Goal: Task Accomplishment & Management: Use online tool/utility

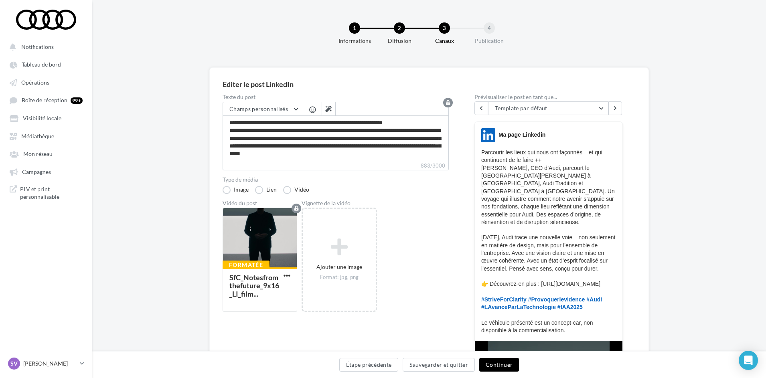
click at [500, 366] on button "Continuer" at bounding box center [499, 365] width 40 height 14
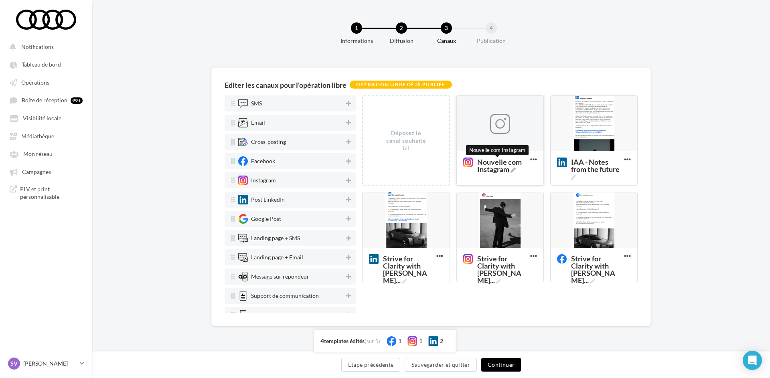
click at [512, 170] on span "Nouvelle com Instagram" at bounding box center [502, 165] width 50 height 14
click at [512, 170] on textarea "Nouvelle com Instagram Nouvelle com Instagram" at bounding box center [491, 165] width 65 height 23
click at [499, 168] on textarea "Nouvelle com Instagram Nouvelle com Instagram" at bounding box center [491, 165] width 65 height 23
click at [499, 168] on textarea "Nouvelle com Instagram" at bounding box center [491, 165] width 65 height 23
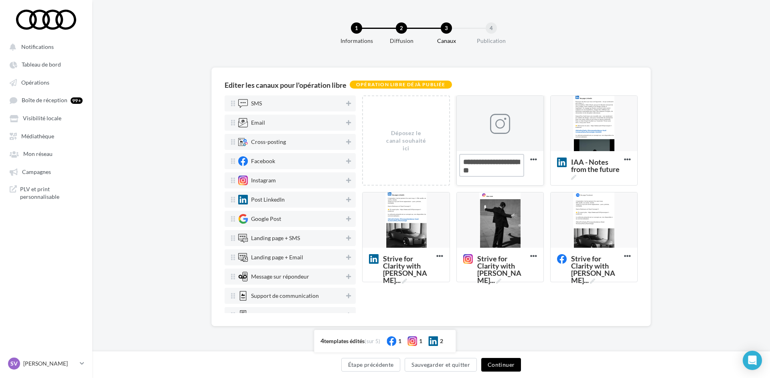
paste textarea "***"
type textarea "**********"
click at [694, 128] on div "Editer les canaux pour l'opération libre Opération libre déjà publiée SMS Email…" at bounding box center [431, 209] width 678 height 285
click at [503, 124] on div at bounding box center [500, 124] width 20 height 20
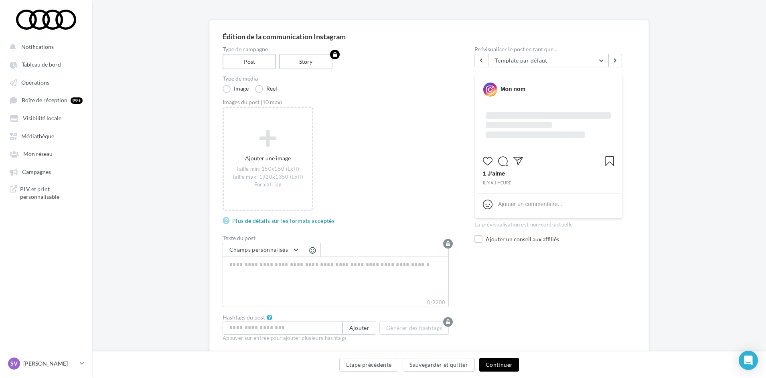
scroll to position [79, 0]
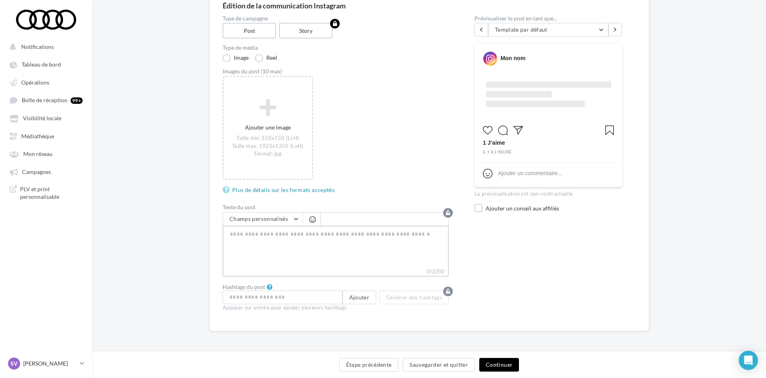
click at [263, 242] on textarea "0/2200" at bounding box center [336, 247] width 226 height 42
paste textarea "**********"
type textarea "**********"
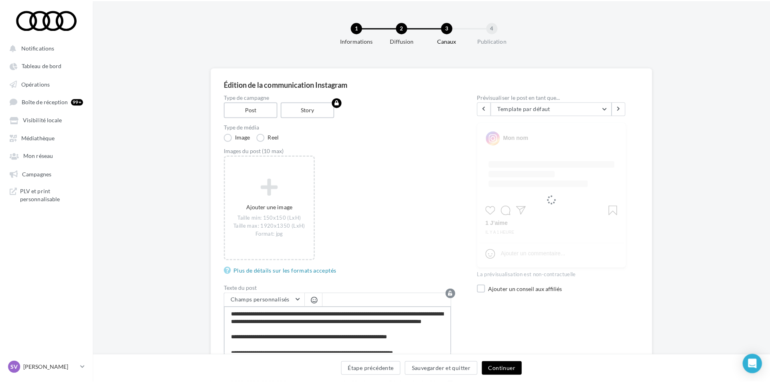
scroll to position [0, 0]
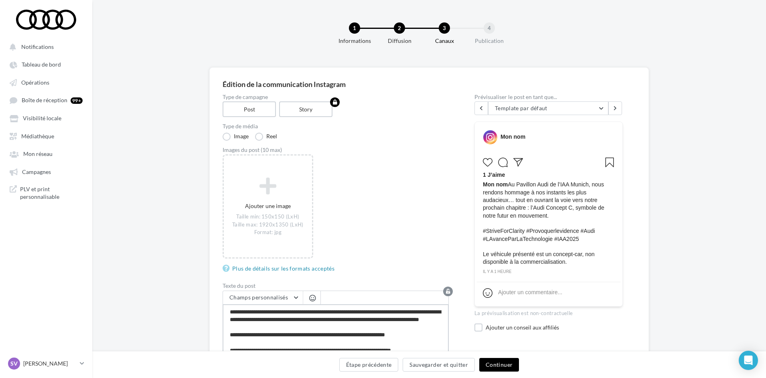
type textarea "**********"
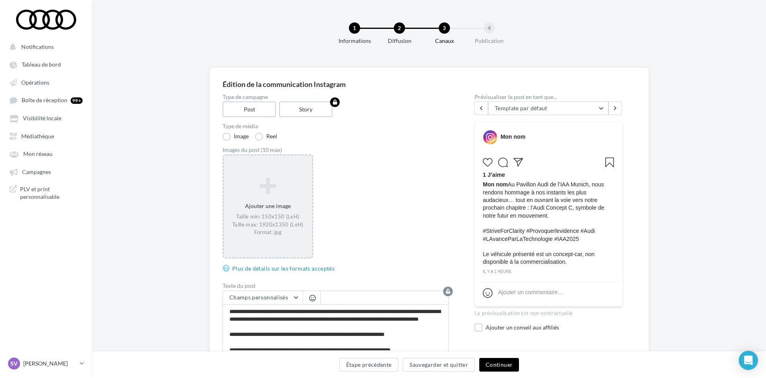
click at [269, 192] on icon at bounding box center [268, 185] width 82 height 19
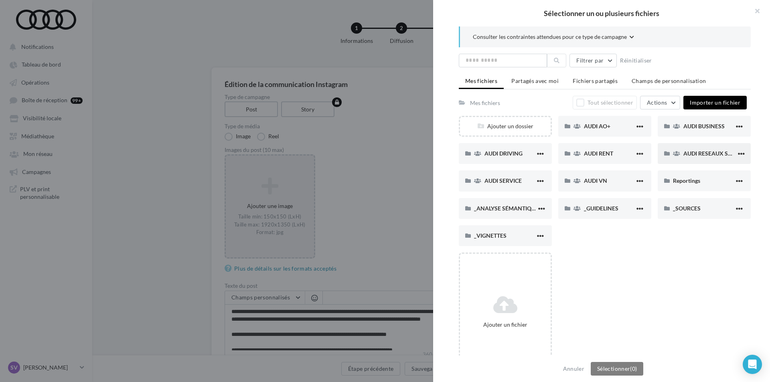
click at [692, 156] on span "AUDI RESEAUX SOCIAUX" at bounding box center [717, 153] width 66 height 7
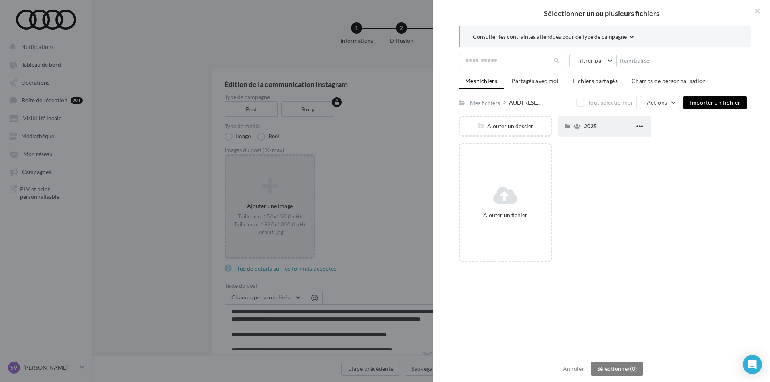
click at [590, 130] on div "2025" at bounding box center [609, 126] width 51 height 8
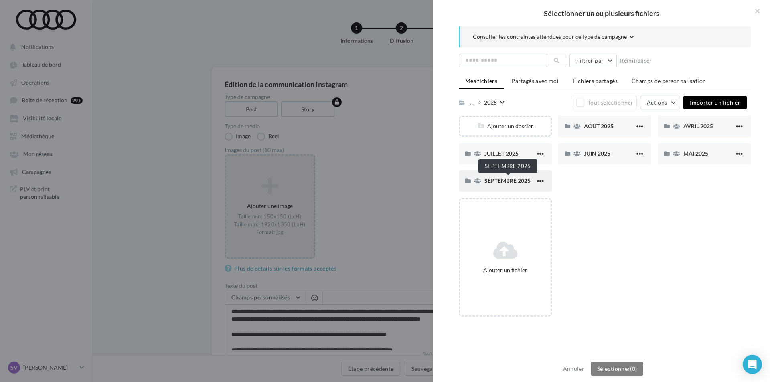
click at [499, 181] on span "SEPTEMBRE 2025" at bounding box center [508, 180] width 46 height 7
click at [688, 157] on span "Radical Next" at bounding box center [700, 153] width 32 height 7
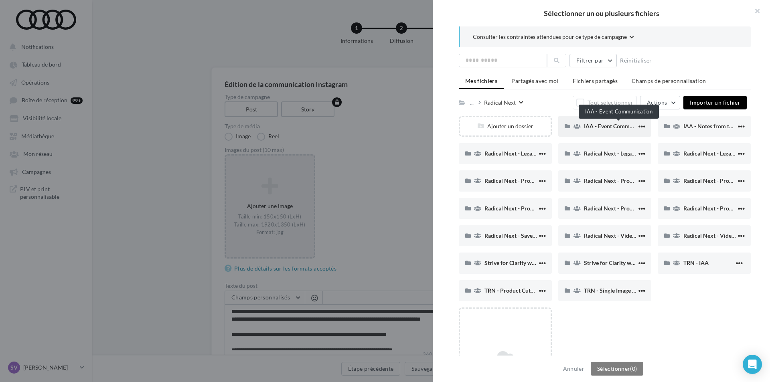
click at [592, 128] on span "IAA - Event Communication" at bounding box center [618, 126] width 69 height 7
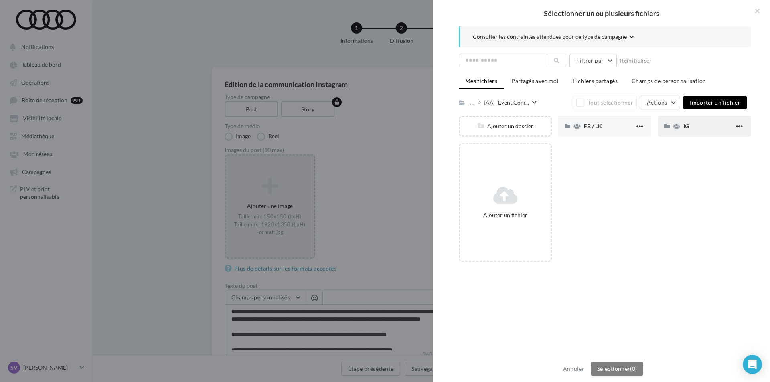
click at [684, 129] on span "IG" at bounding box center [687, 126] width 6 height 7
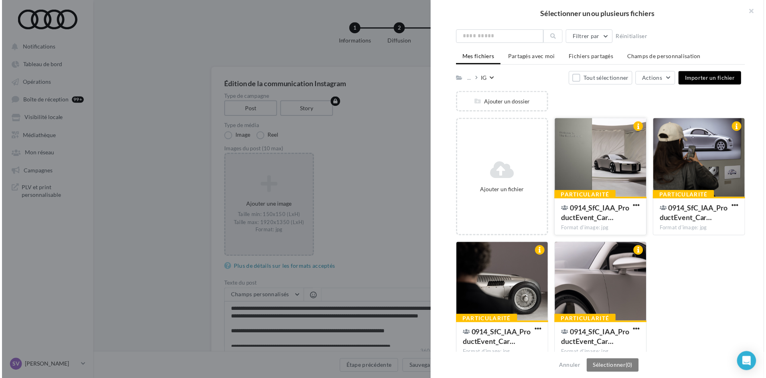
scroll to position [37, 0]
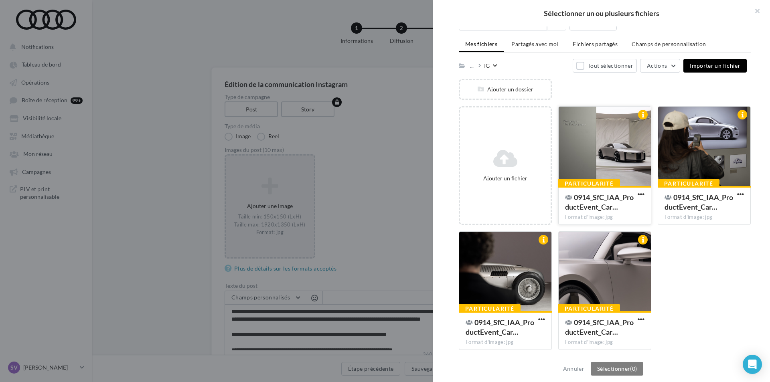
click at [605, 133] on div at bounding box center [605, 147] width 92 height 80
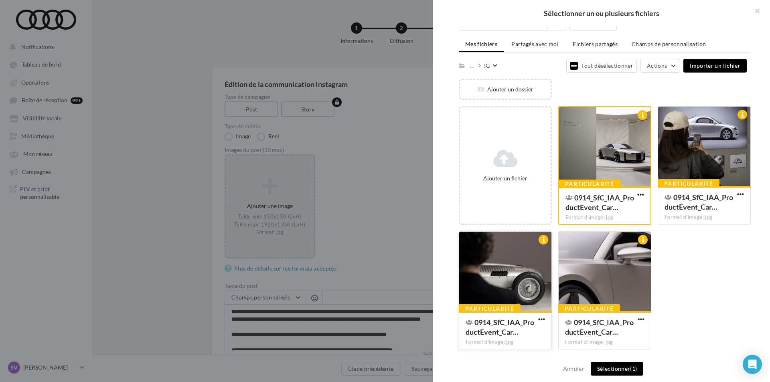
click at [514, 268] on div at bounding box center [505, 272] width 92 height 80
click at [583, 266] on div at bounding box center [605, 272] width 92 height 80
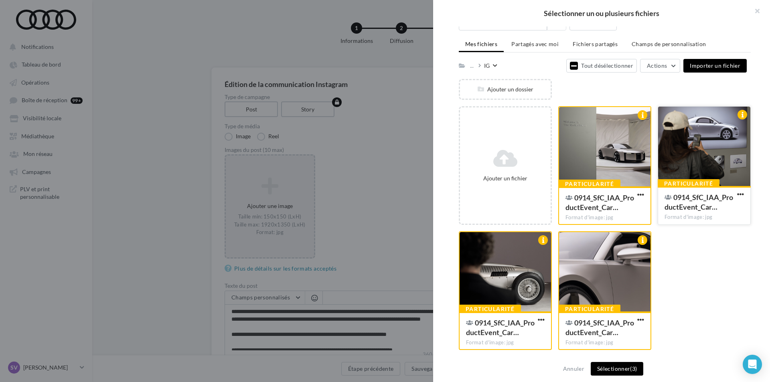
click at [673, 156] on div at bounding box center [704, 147] width 92 height 80
click at [623, 371] on button "Sélectionner (4)" at bounding box center [617, 369] width 53 height 14
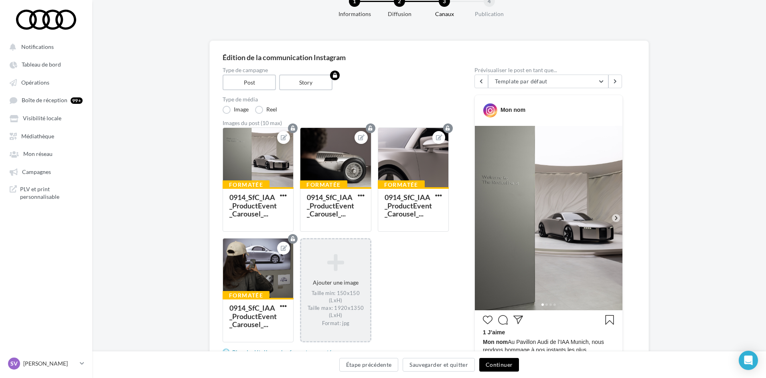
scroll to position [40, 0]
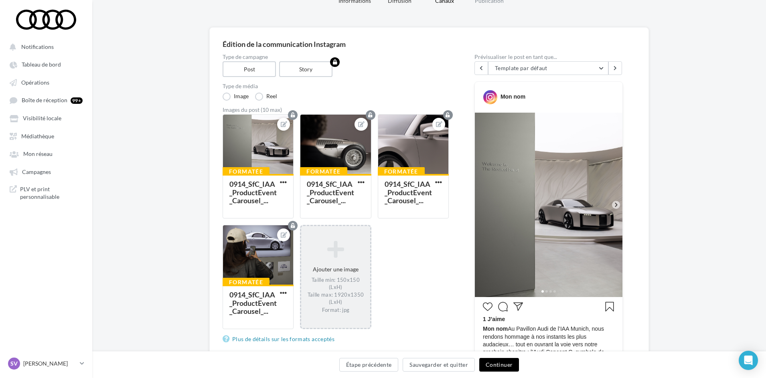
click at [497, 366] on button "Continuer" at bounding box center [499, 365] width 40 height 14
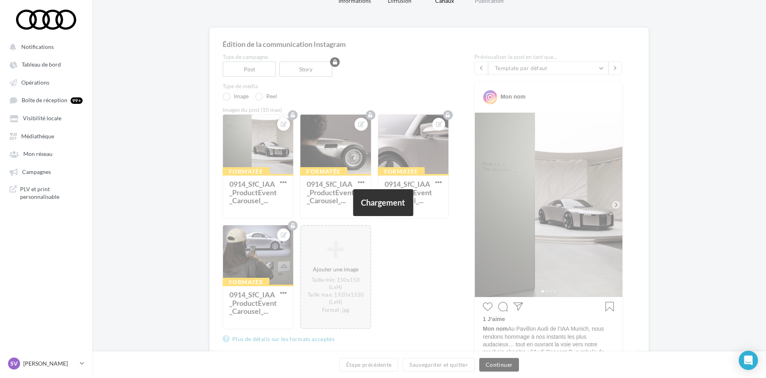
scroll to position [0, 0]
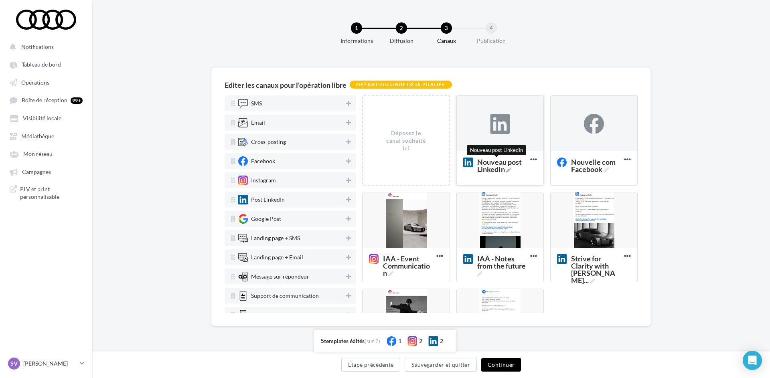
click at [507, 170] on icon at bounding box center [508, 170] width 5 height 5
click at [507, 170] on textarea "Nouveau post LinkedIn Nouveau post LinkedIn" at bounding box center [491, 165] width 64 height 23
click at [494, 168] on textarea "Nouveau post LinkedIn Nouveau post LinkedIn" at bounding box center [491, 165] width 64 height 23
click at [494, 168] on textarea "Nouveau post LinkedIn" at bounding box center [491, 165] width 64 height 23
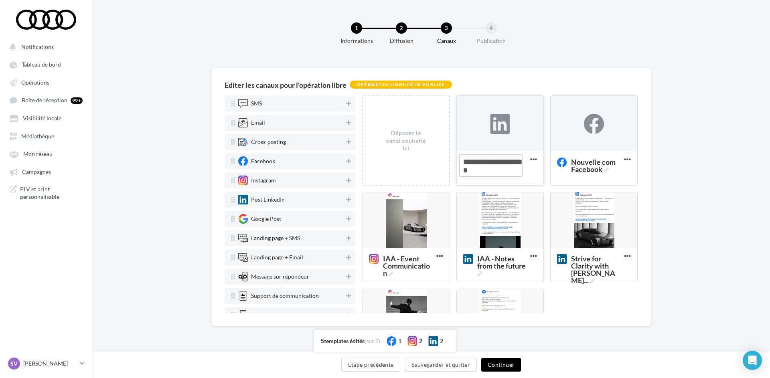
paste textarea "****"
type textarea "**********"
click at [606, 166] on span "Nouvelle com Facebook" at bounding box center [596, 165] width 50 height 14
click at [606, 166] on textarea "Nouvelle com Facebook Nouvelle com Facebook" at bounding box center [585, 165] width 64 height 23
click at [587, 169] on textarea "Nouvelle com Facebook Nouvelle com Facebook" at bounding box center [585, 165] width 64 height 23
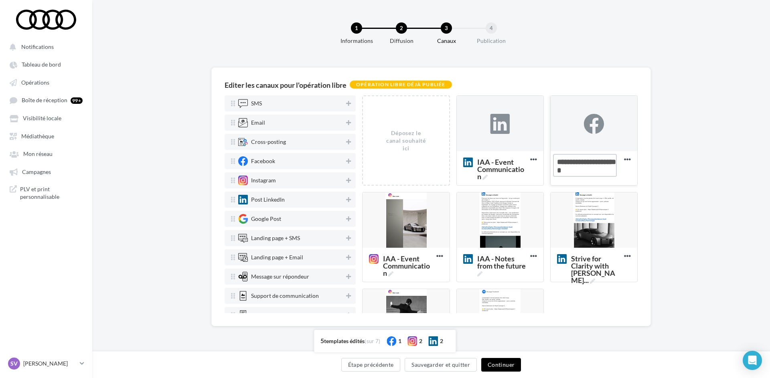
click at [587, 169] on textarea "Nouvelle com Facebook" at bounding box center [585, 165] width 64 height 23
paste textarea "****"
type textarea "**********"
click at [684, 139] on div "Editer les canaux pour l'opération libre Opération libre déjà publiée SMS Email…" at bounding box center [431, 209] width 678 height 285
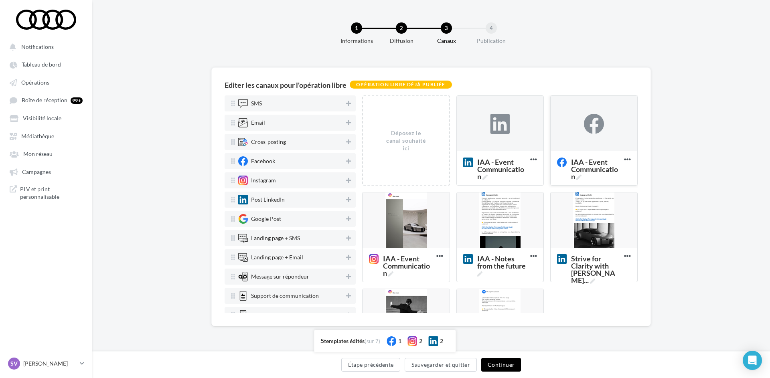
click at [584, 124] on div at bounding box center [594, 124] width 20 height 20
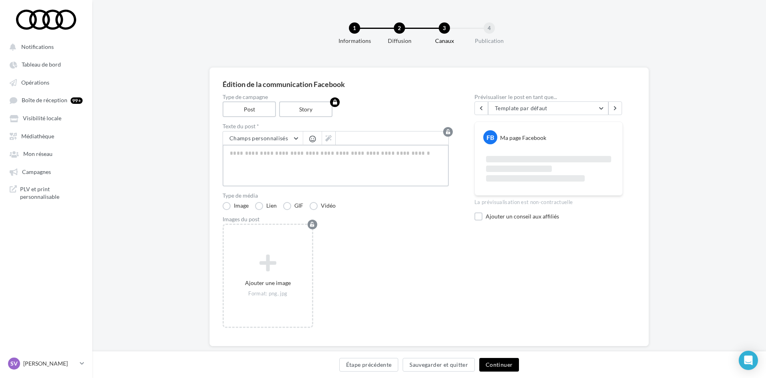
click at [290, 158] on textarea at bounding box center [336, 166] width 226 height 42
paste textarea "**********"
type textarea "**********"
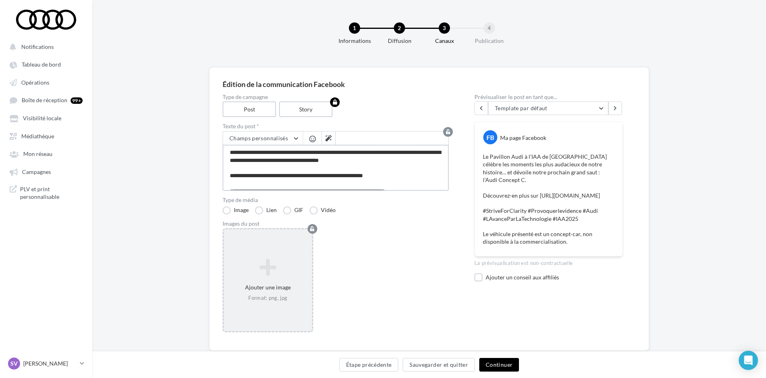
type textarea "**********"
click at [269, 271] on icon at bounding box center [268, 267] width 82 height 19
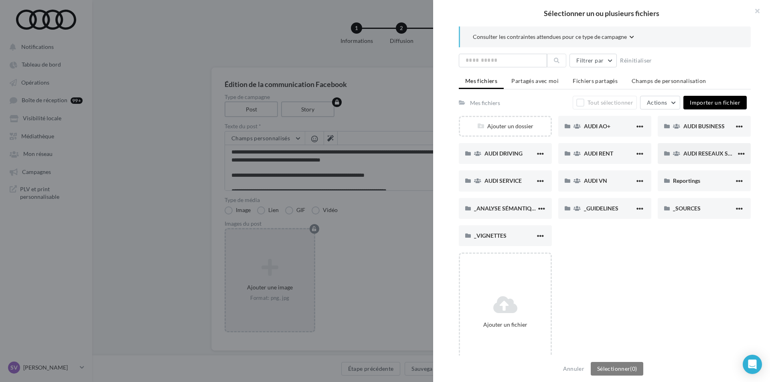
click at [696, 153] on span "AUDI RESEAUX SOCIAUX" at bounding box center [717, 153] width 66 height 7
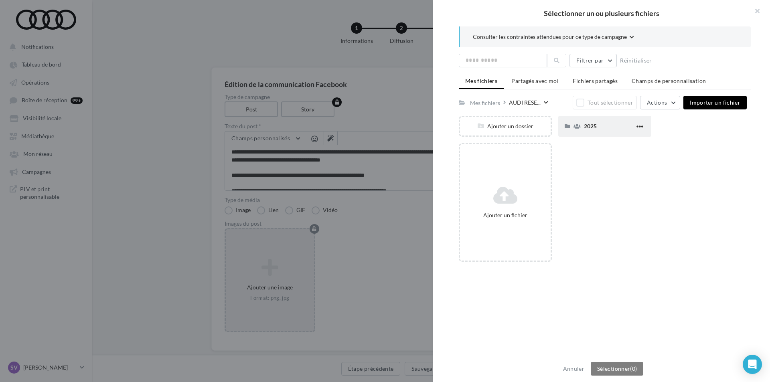
click at [606, 129] on div "2025" at bounding box center [609, 126] width 51 height 8
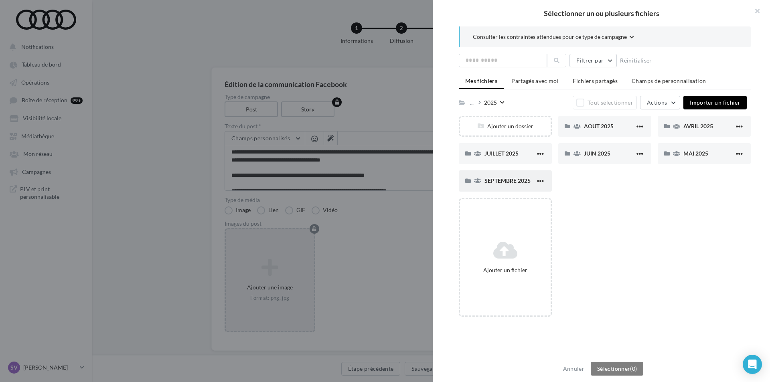
click at [507, 177] on span "SEPTEMBRE 2025" at bounding box center [508, 180] width 46 height 7
click at [684, 157] on span "Radical Next" at bounding box center [700, 153] width 32 height 7
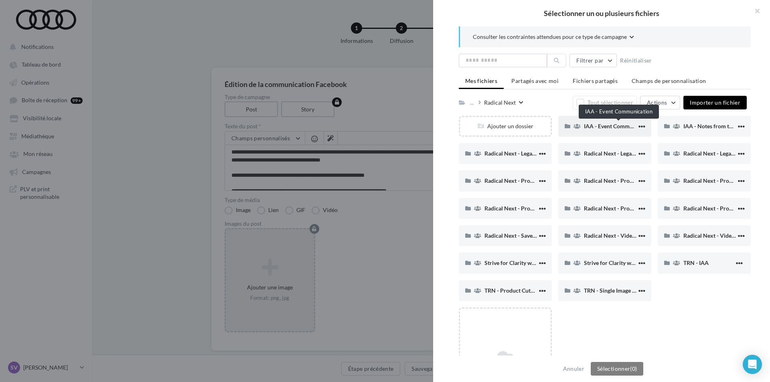
click at [596, 129] on span "IAA - Event Communication" at bounding box center [618, 126] width 69 height 7
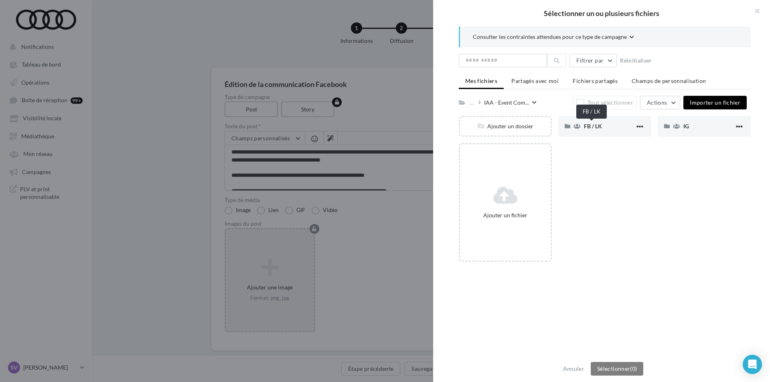
click at [596, 129] on span "FB / LK" at bounding box center [593, 126] width 18 height 7
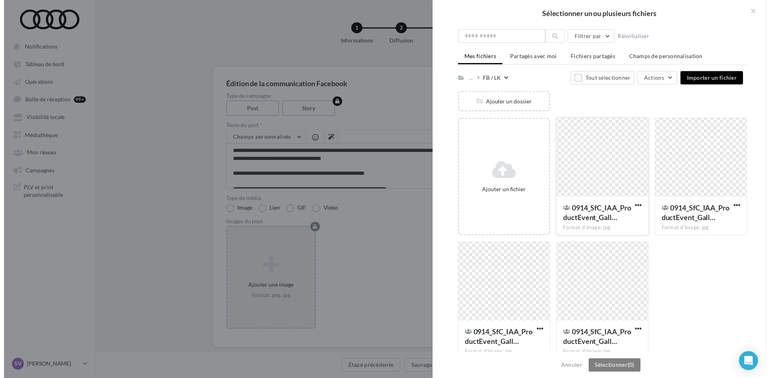
scroll to position [37, 0]
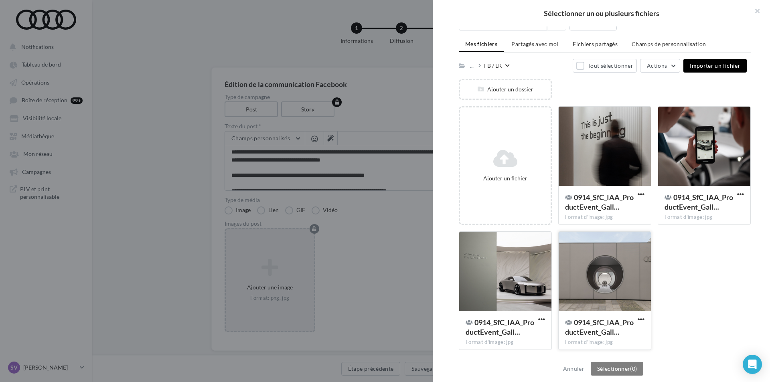
click at [598, 276] on div at bounding box center [605, 272] width 92 height 80
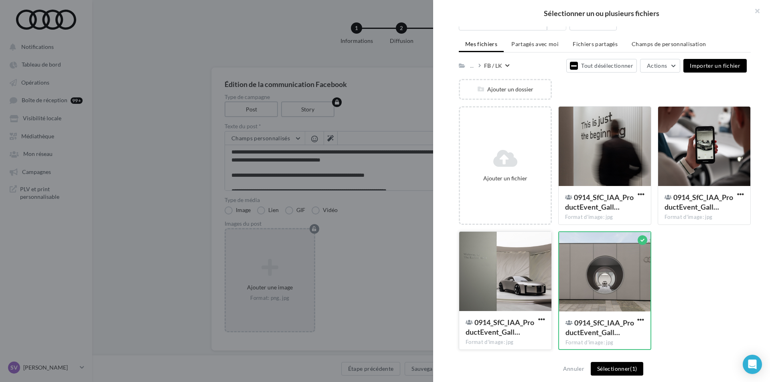
click at [493, 272] on div at bounding box center [505, 272] width 92 height 80
click at [731, 153] on div at bounding box center [704, 147] width 92 height 80
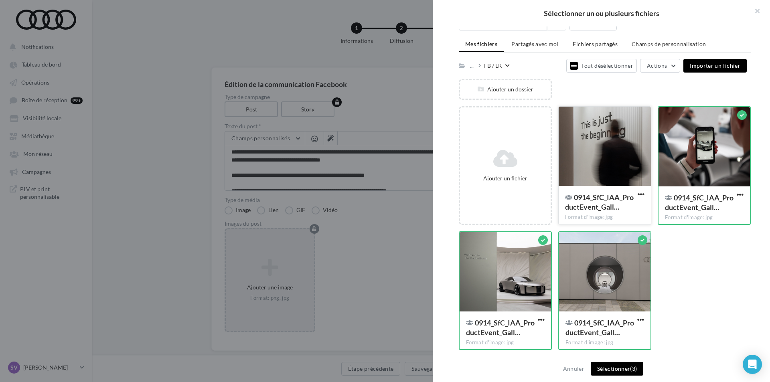
click at [601, 151] on div at bounding box center [605, 147] width 92 height 80
click at [610, 366] on button "Sélectionner (4)" at bounding box center [617, 369] width 53 height 14
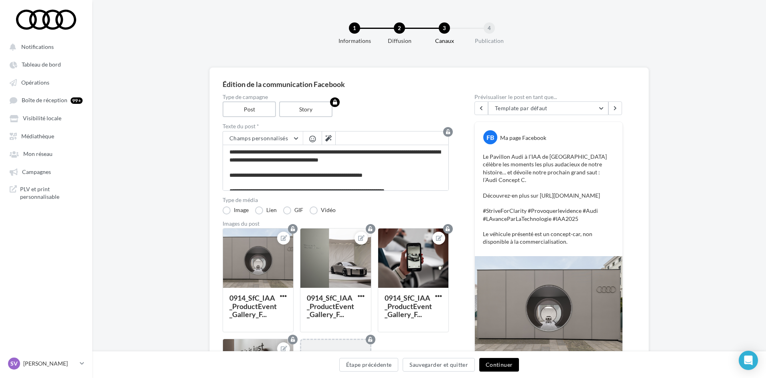
click at [494, 361] on button "Continuer" at bounding box center [499, 365] width 40 height 14
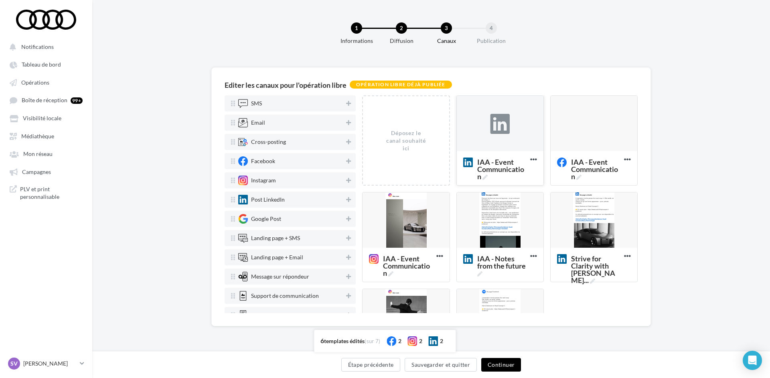
click at [509, 131] on div at bounding box center [500, 124] width 87 height 56
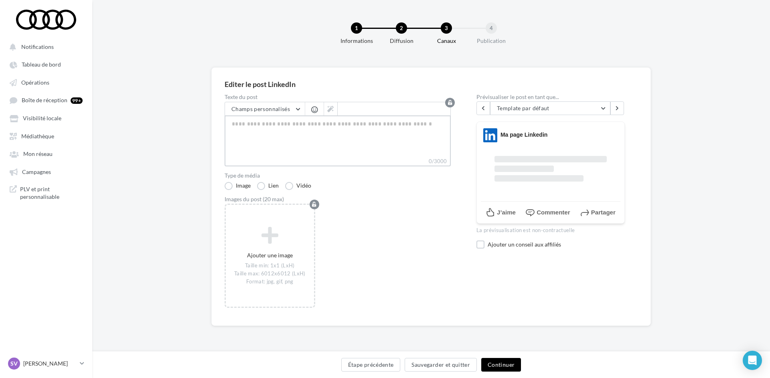
click at [290, 142] on textarea "0/3000" at bounding box center [338, 137] width 226 height 42
paste textarea "**********"
type textarea "**********"
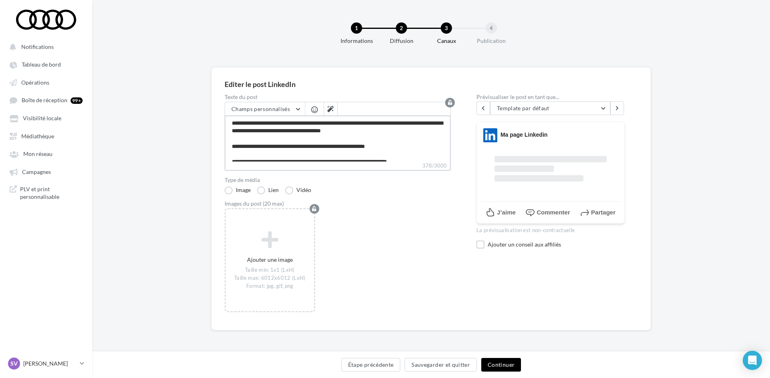
scroll to position [19, 0]
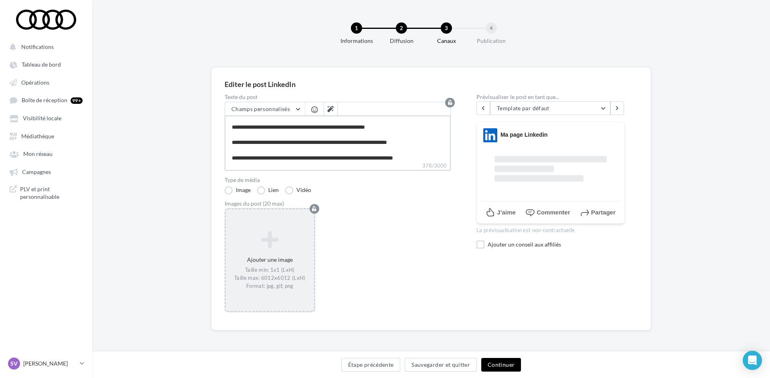
type textarea "**********"
click at [274, 239] on icon at bounding box center [270, 239] width 82 height 19
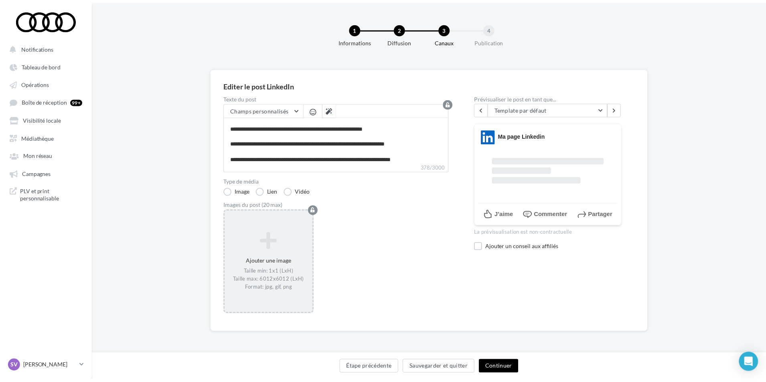
scroll to position [19, 0]
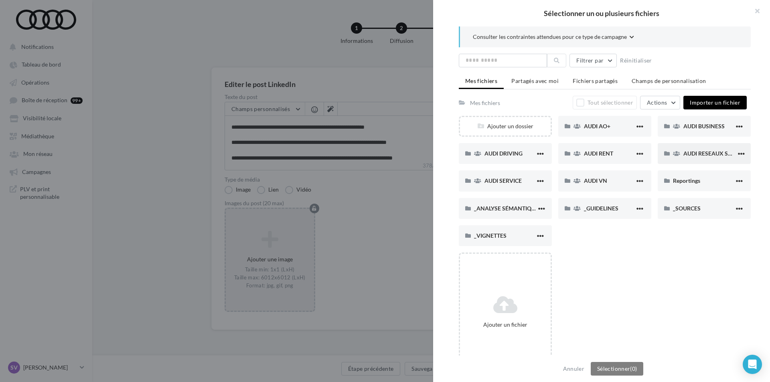
click at [693, 159] on div "AUDI RESEAUX SOCIAUX" at bounding box center [704, 153] width 93 height 21
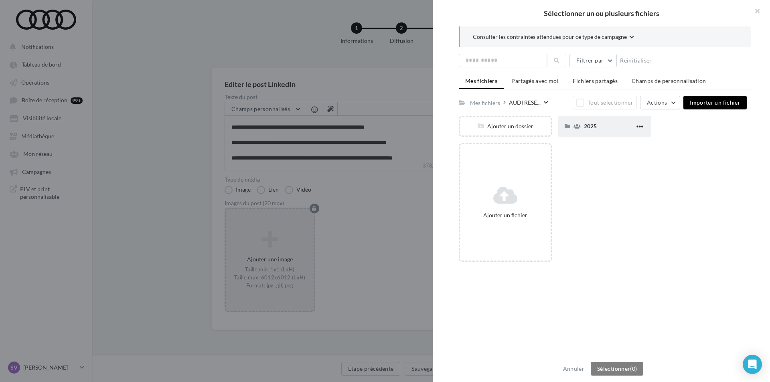
click at [587, 125] on span "2025" at bounding box center [590, 126] width 13 height 7
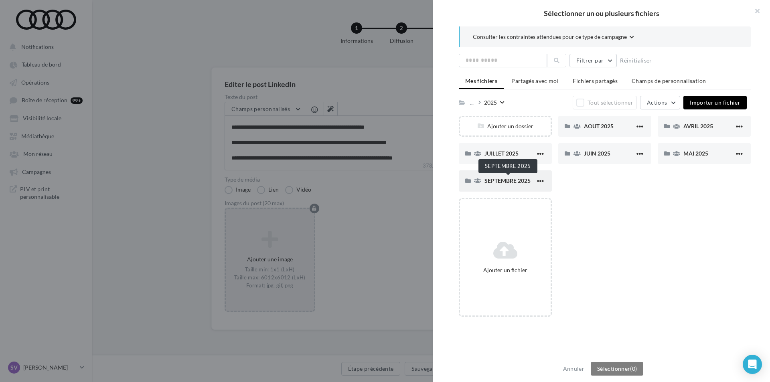
click at [503, 179] on span "SEPTEMBRE 2025" at bounding box center [508, 180] width 46 height 7
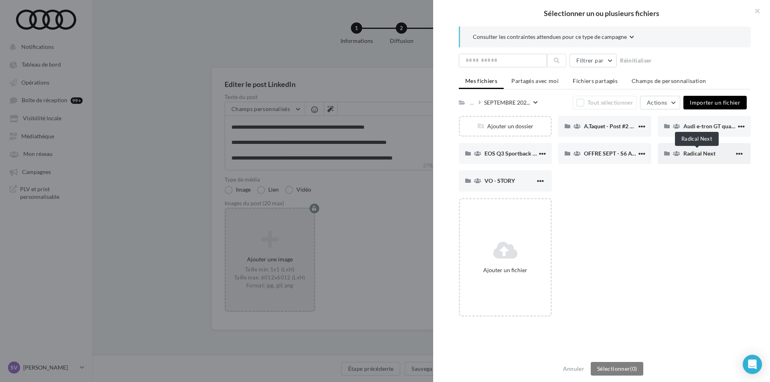
click at [696, 153] on span "Radical Next" at bounding box center [700, 153] width 32 height 7
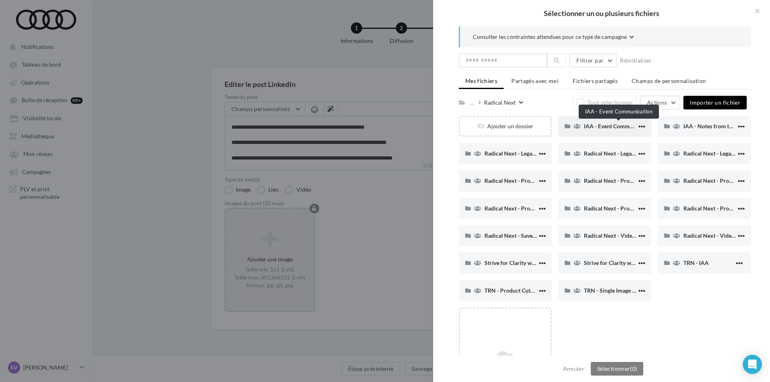
click at [597, 126] on span "IAA - Event Communication" at bounding box center [618, 126] width 69 height 7
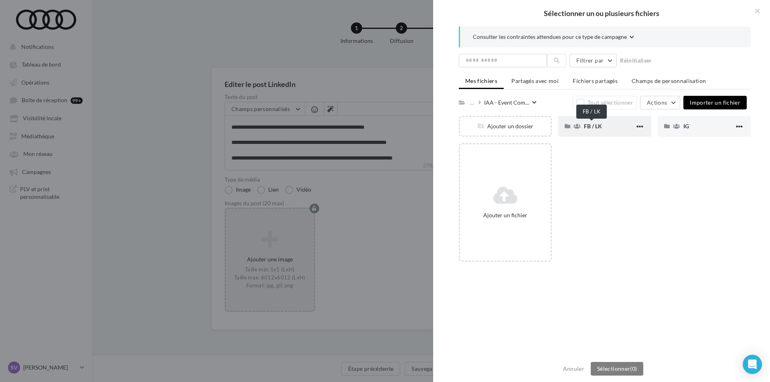
click at [596, 126] on span "FB / LK" at bounding box center [593, 126] width 18 height 7
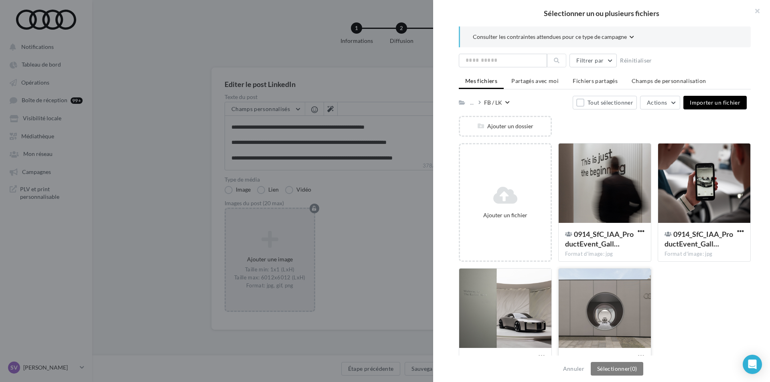
click at [603, 312] on div at bounding box center [605, 309] width 92 height 80
click at [513, 310] on div at bounding box center [505, 309] width 92 height 80
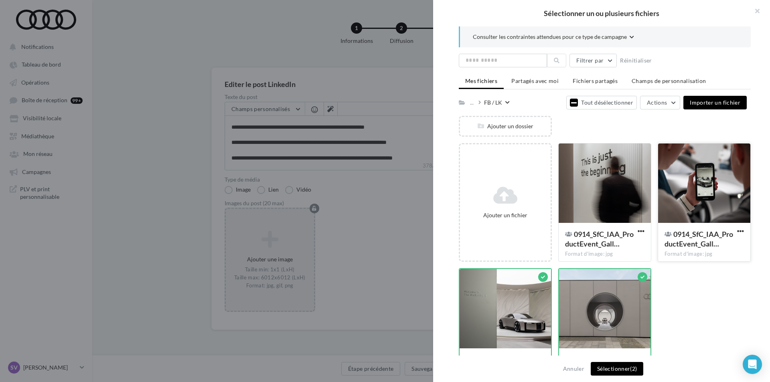
click at [696, 214] on div at bounding box center [704, 184] width 92 height 80
click at [611, 207] on div at bounding box center [605, 184] width 92 height 80
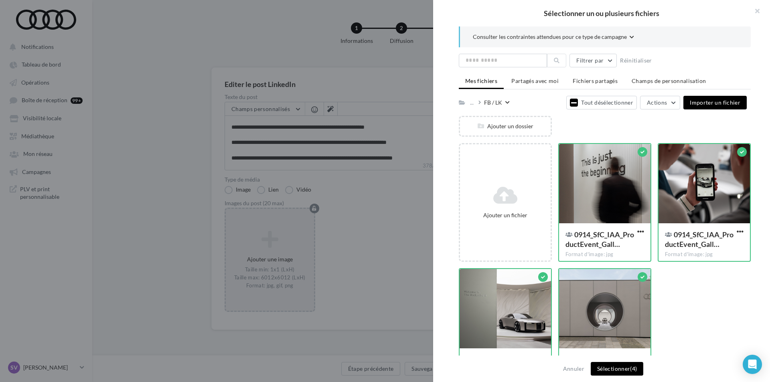
click at [608, 368] on button "Sélectionner (4)" at bounding box center [617, 369] width 53 height 14
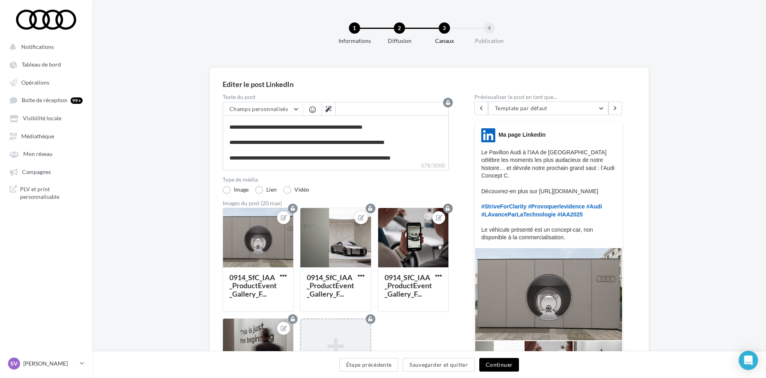
click at [499, 361] on button "Continuer" at bounding box center [499, 365] width 40 height 14
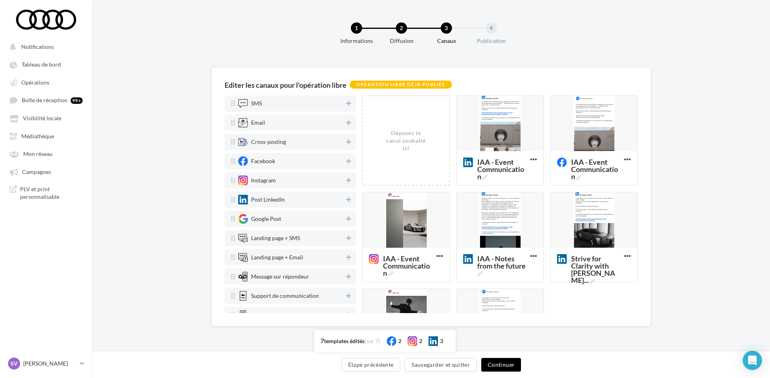
click at [496, 364] on button "Continuer" at bounding box center [501, 365] width 40 height 14
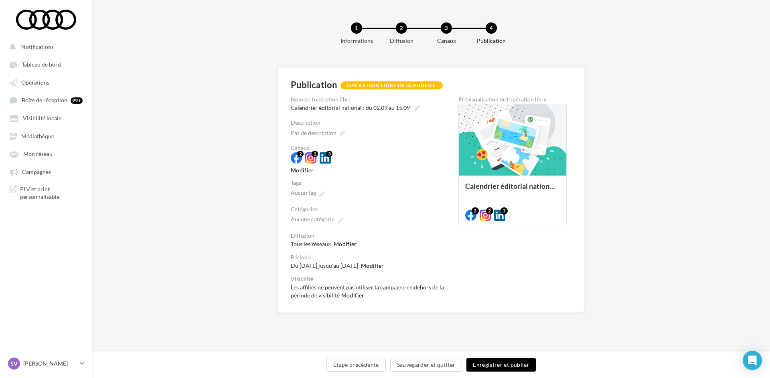
click at [511, 368] on button "Enregistrer et publier" at bounding box center [501, 365] width 69 height 14
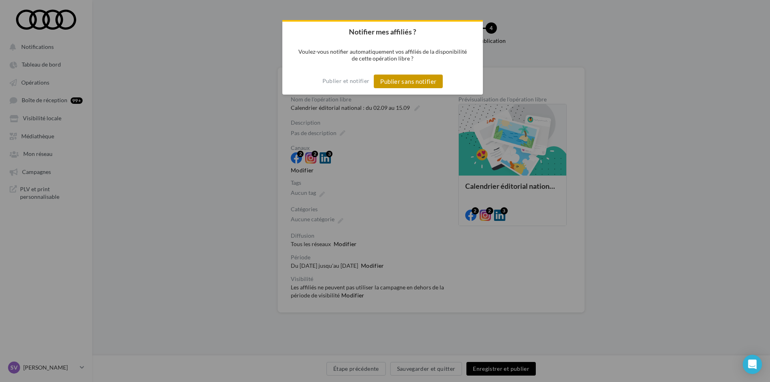
click at [423, 80] on button "Publier sans notifier" at bounding box center [408, 82] width 69 height 14
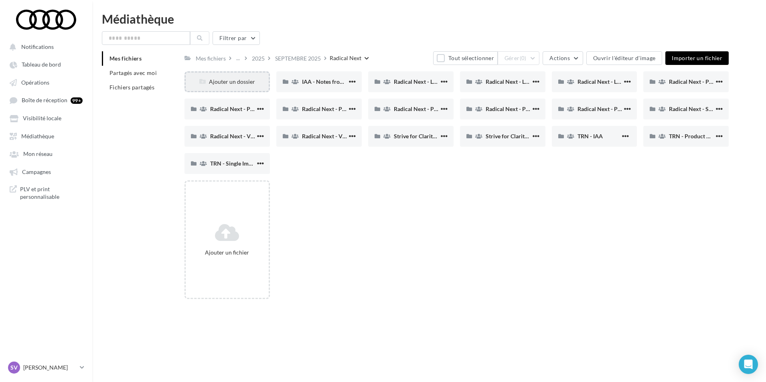
click at [232, 84] on div "Ajouter un dossier" at bounding box center [227, 82] width 83 height 8
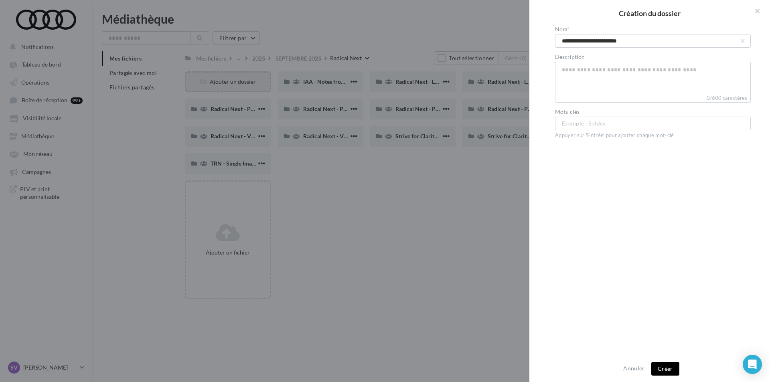
type input "**********"
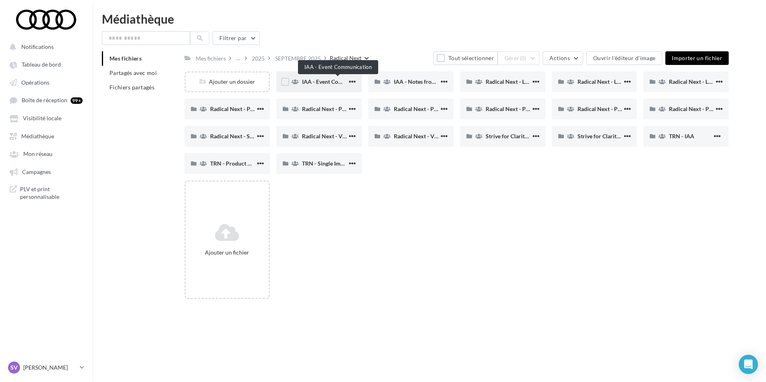
click at [321, 82] on span "IAA - Event Communication" at bounding box center [336, 81] width 69 height 7
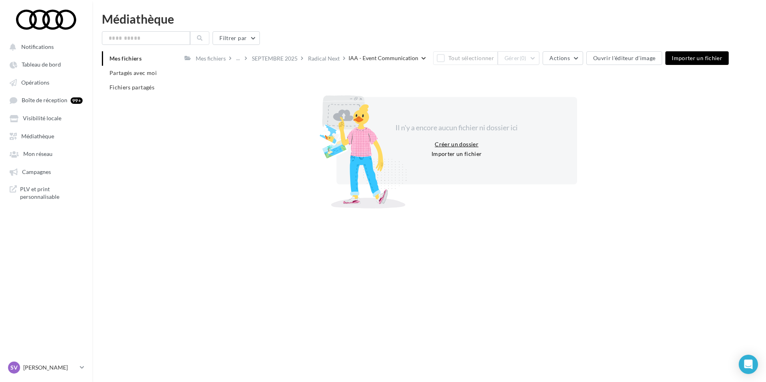
click at [447, 147] on button "Créer un dossier" at bounding box center [457, 145] width 50 height 10
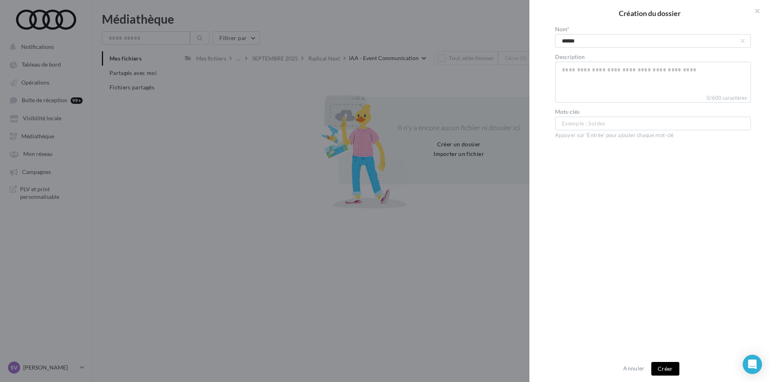
type input "*******"
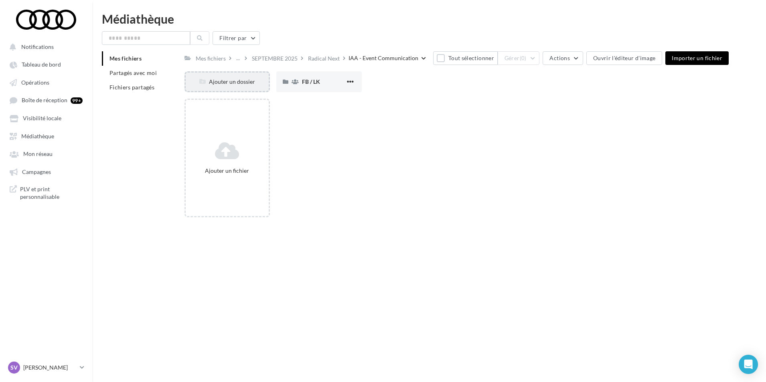
click at [235, 80] on div "Ajouter un dossier" at bounding box center [227, 82] width 83 height 8
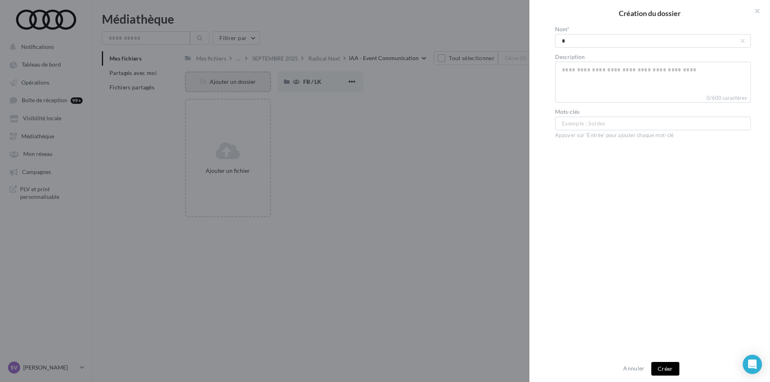
type input "**"
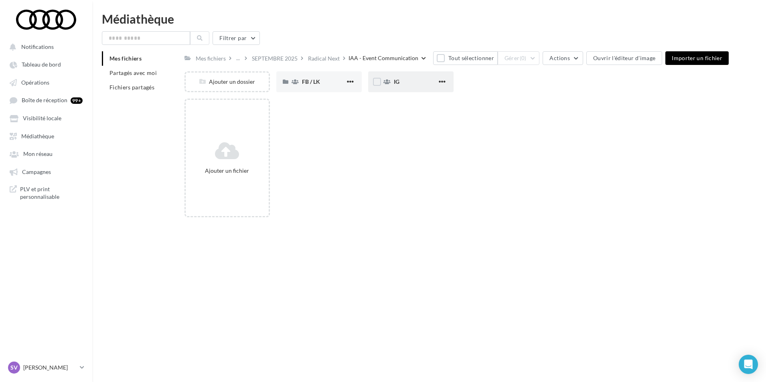
click at [398, 81] on span "IG" at bounding box center [397, 81] width 6 height 7
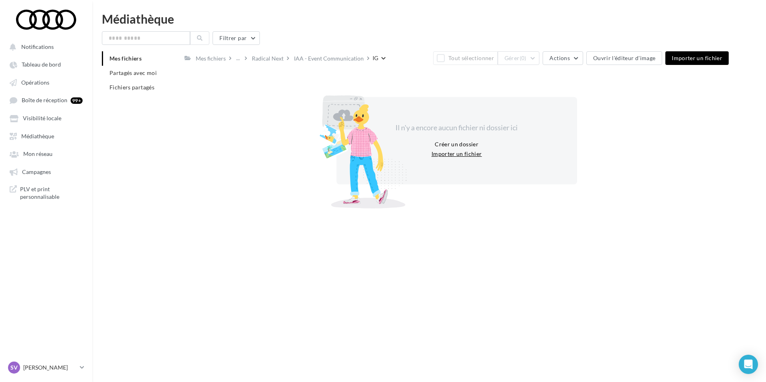
click at [459, 155] on button "Importer un fichier" at bounding box center [456, 154] width 57 height 10
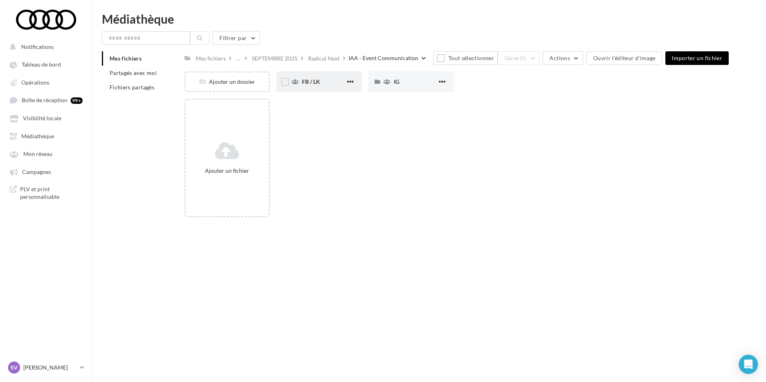
click at [310, 77] on div "FB / LK" at bounding box center [318, 81] width 85 height 21
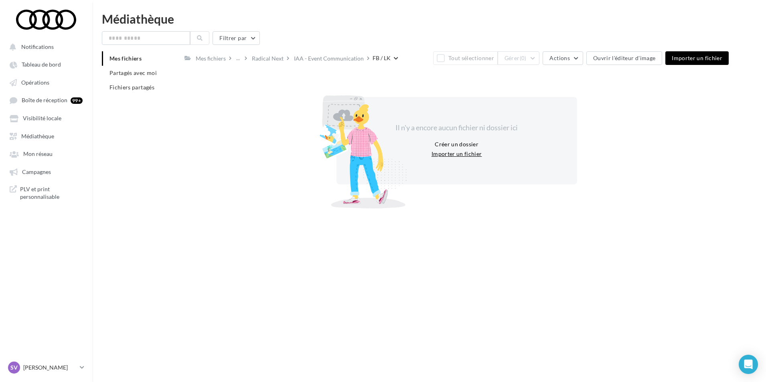
click at [457, 155] on button "Importer un fichier" at bounding box center [456, 154] width 57 height 10
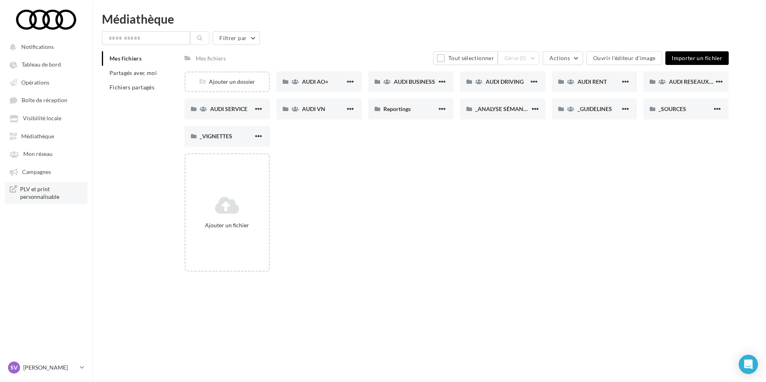
click at [43, 188] on span "PLV et print personnalisable" at bounding box center [51, 193] width 63 height 16
